Goal: Transaction & Acquisition: Purchase product/service

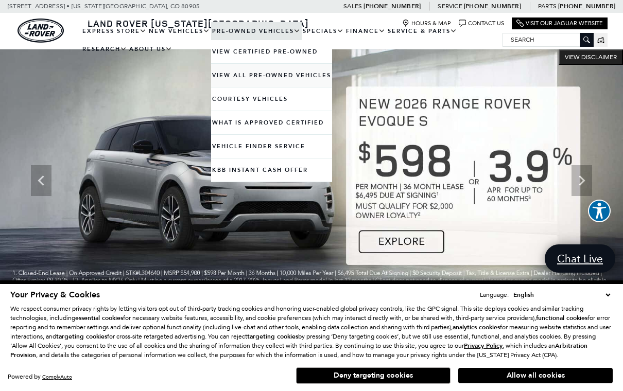
click at [316, 87] on link "View All Pre-Owned Vehicles" at bounding box center [271, 75] width 121 height 23
click at [310, 86] on link "View All Pre-Owned Vehicles" at bounding box center [271, 75] width 121 height 23
click at [294, 87] on link "View All Pre-Owned Vehicles" at bounding box center [271, 75] width 121 height 23
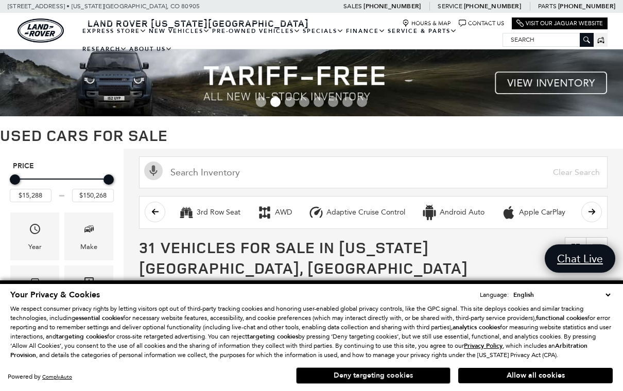
click at [402, 378] on button "Deny targeting cookies" at bounding box center [373, 376] width 155 height 16
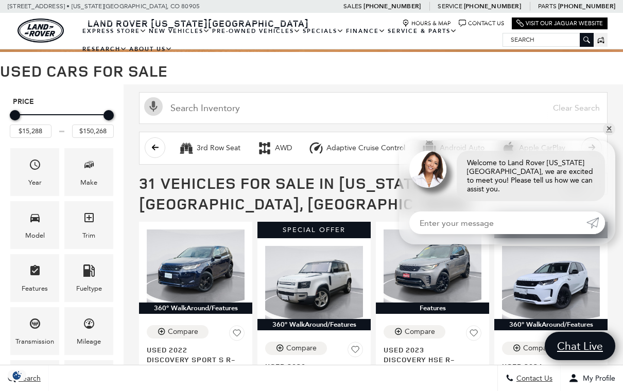
scroll to position [55, 0]
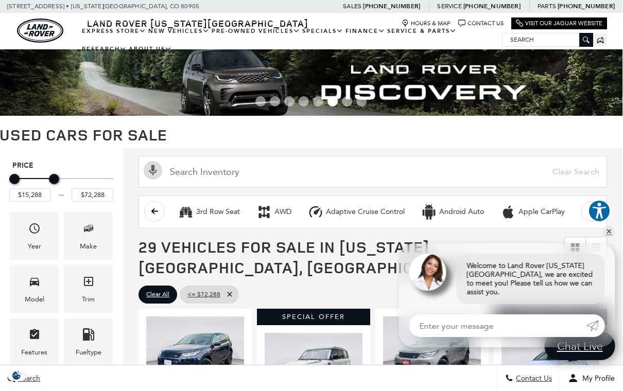
scroll to position [1, 0]
click at [56, 180] on div "Price" at bounding box center [62, 179] width 104 height 18
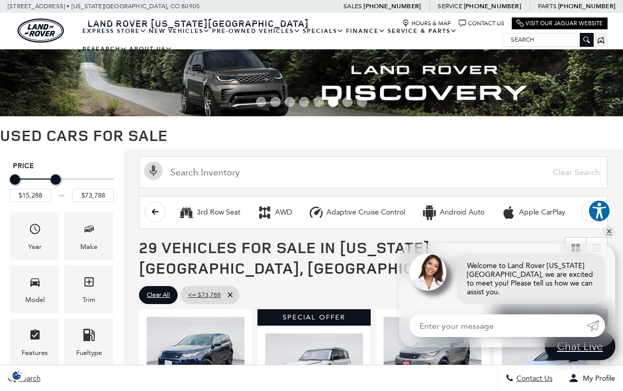
scroll to position [1, 8]
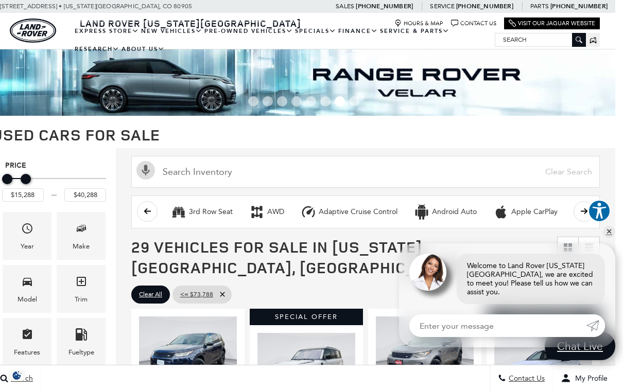
type input "$39,788"
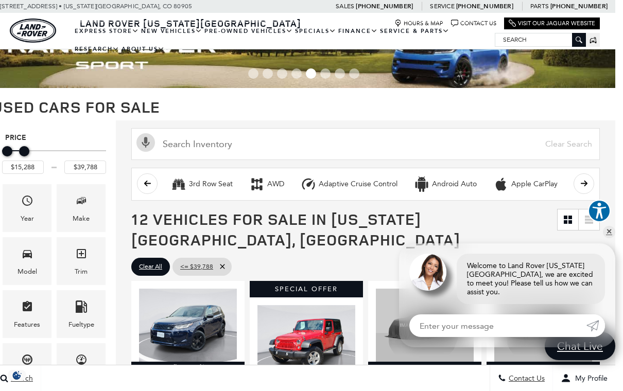
scroll to position [0, 8]
